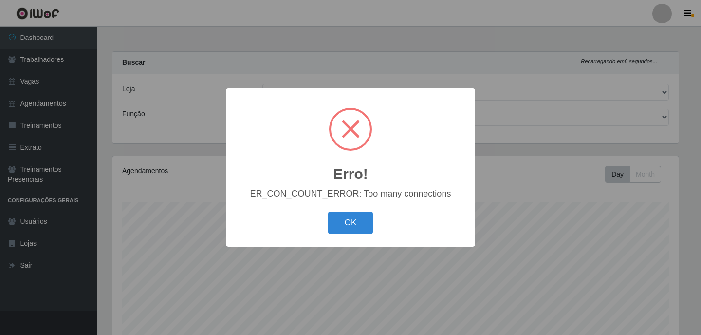
select select "72"
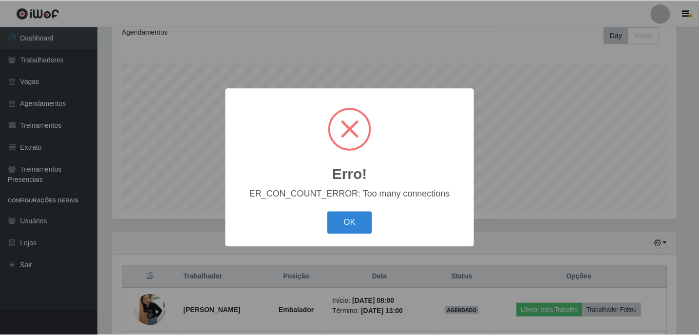
scroll to position [202, 566]
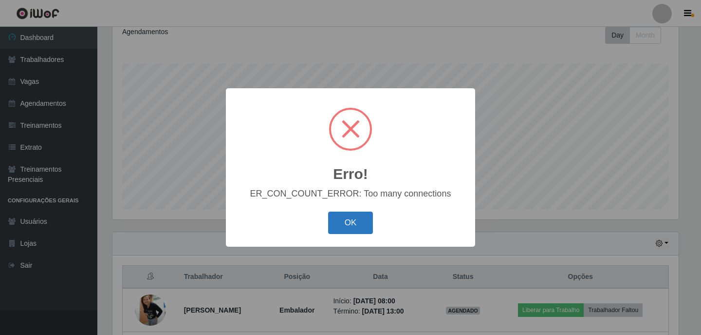
click at [354, 223] on button "OK" at bounding box center [350, 222] width 45 height 23
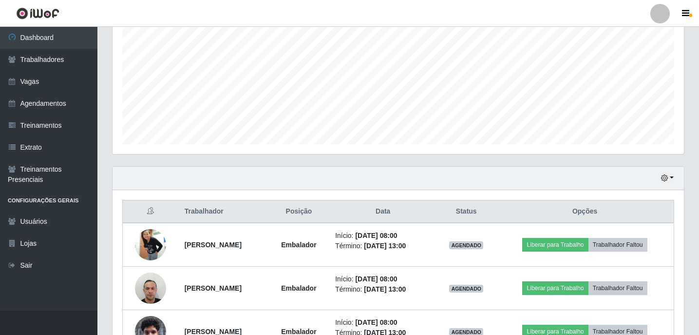
scroll to position [269, 0]
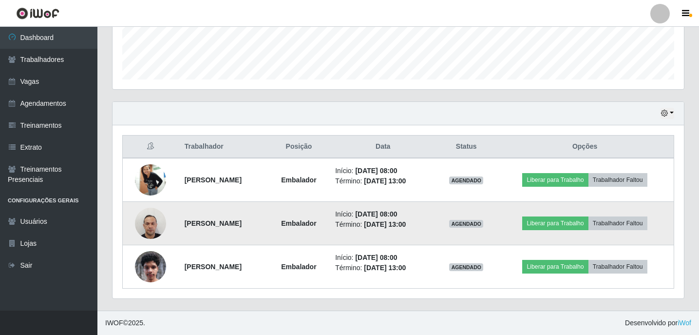
click at [150, 229] on img at bounding box center [150, 222] width 31 height 41
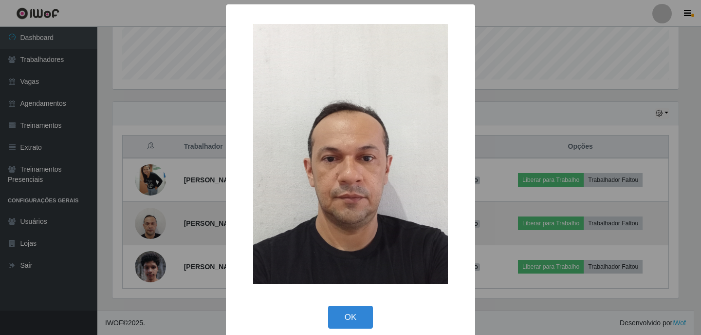
click at [150, 229] on div "× OK Cancel" at bounding box center [350, 167] width 701 height 335
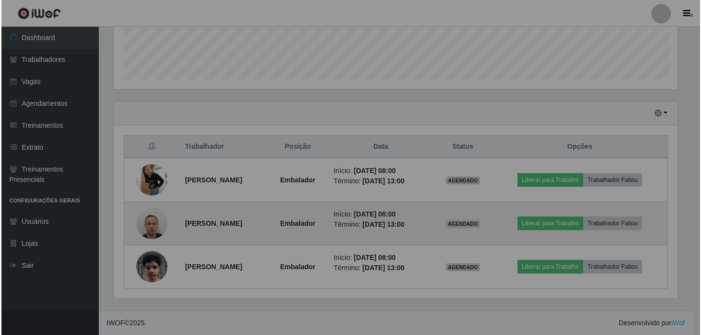
scroll to position [202, 571]
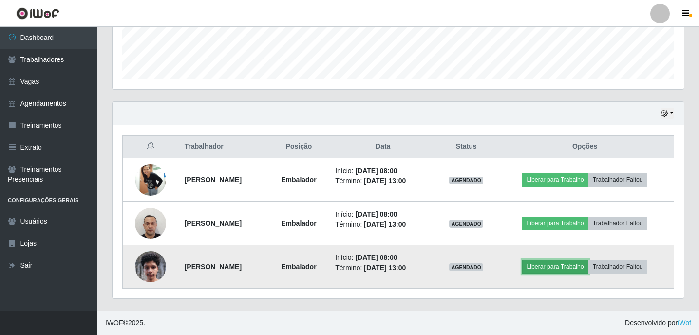
click at [550, 264] on button "Liberar para Trabalho" at bounding box center [555, 267] width 66 height 14
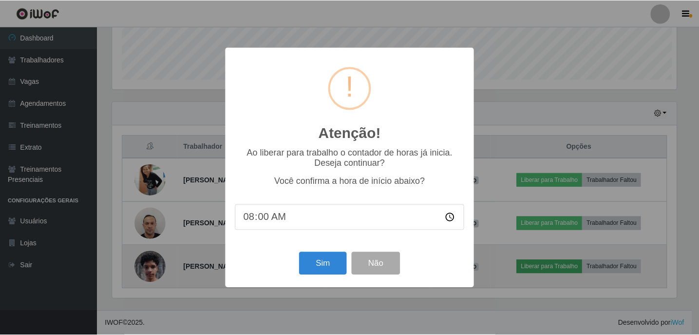
scroll to position [202, 566]
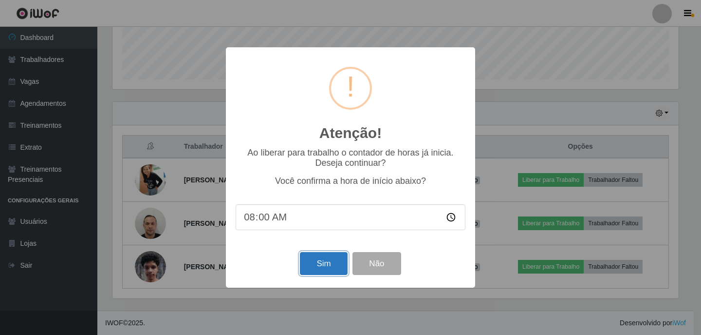
click at [316, 262] on button "Sim" at bounding box center [323, 263] width 47 height 23
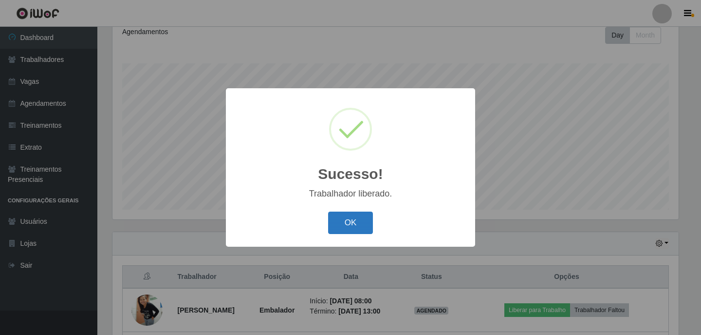
click at [345, 225] on button "OK" at bounding box center [350, 222] width 45 height 23
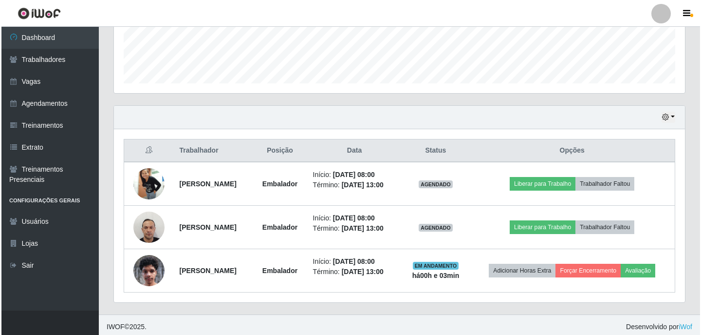
scroll to position [269, 0]
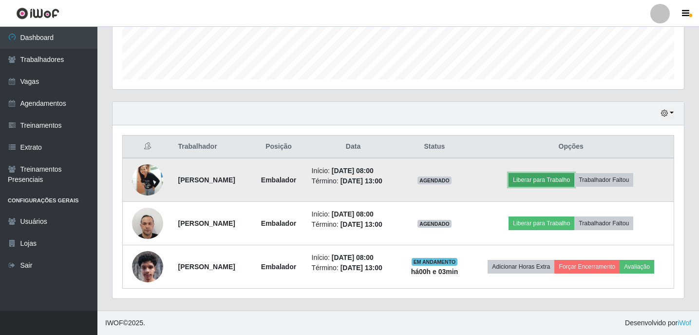
click at [539, 178] on button "Liberar para Trabalho" at bounding box center [541, 180] width 66 height 14
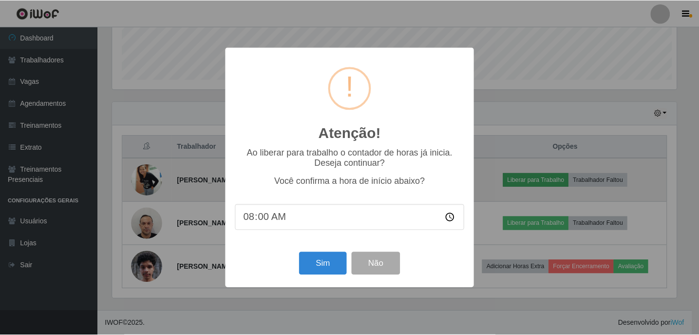
scroll to position [202, 566]
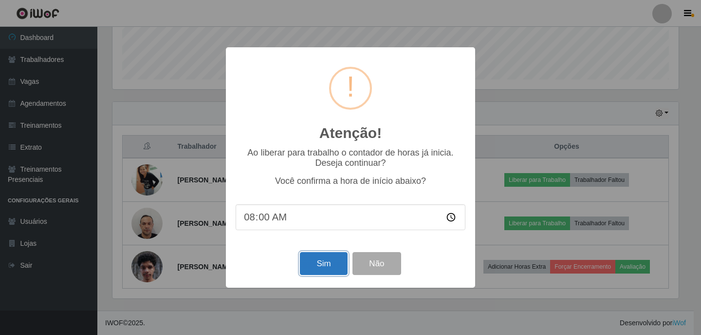
click at [316, 261] on button "Sim" at bounding box center [323, 263] width 47 height 23
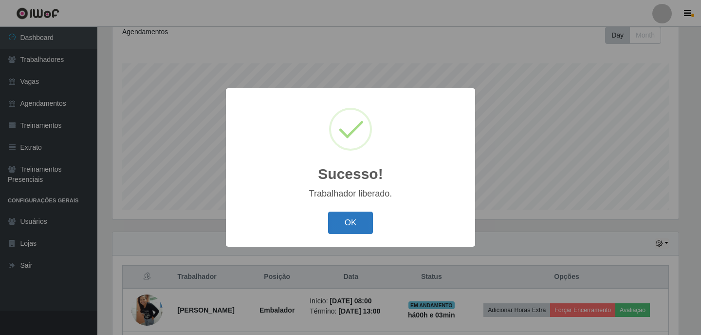
click at [337, 221] on button "OK" at bounding box center [350, 222] width 45 height 23
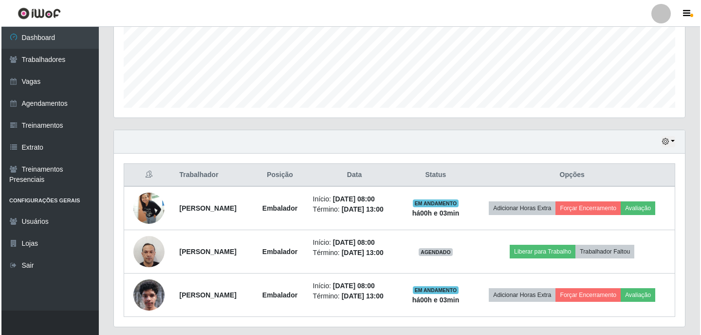
scroll to position [269, 0]
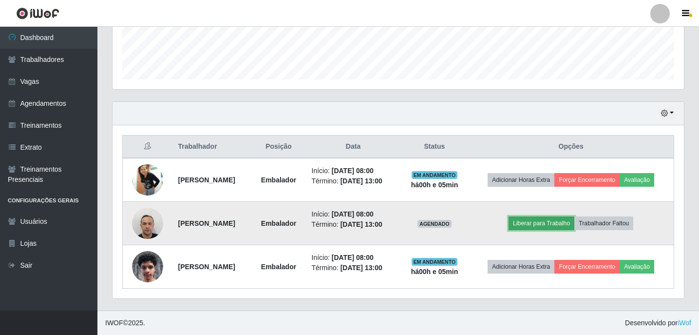
click at [543, 225] on button "Liberar para Trabalho" at bounding box center [541, 223] width 66 height 14
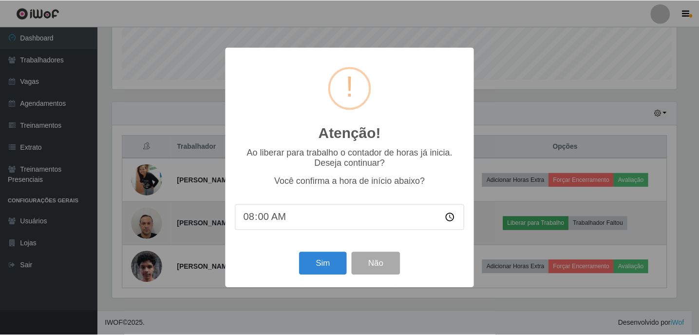
scroll to position [202, 566]
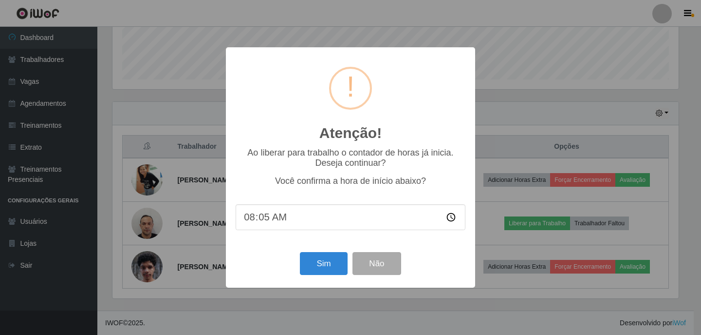
type input "08:55"
type input "08:05"
click at [326, 265] on button "Sim" at bounding box center [323, 263] width 47 height 23
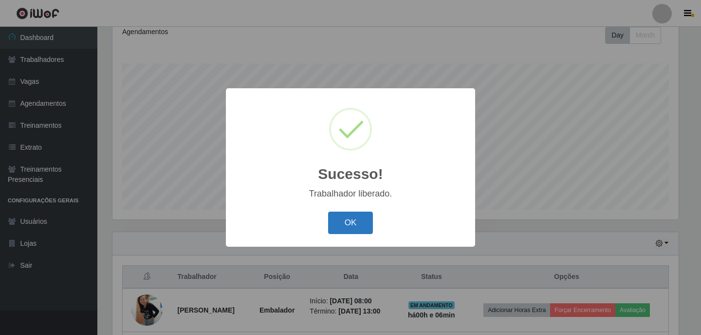
click at [361, 224] on button "OK" at bounding box center [350, 222] width 45 height 23
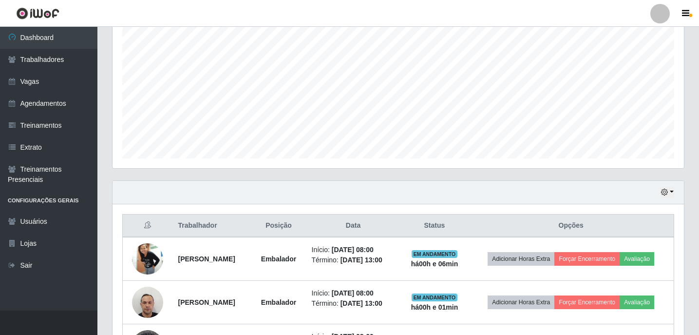
scroll to position [269, 0]
